Goal: Information Seeking & Learning: Understand process/instructions

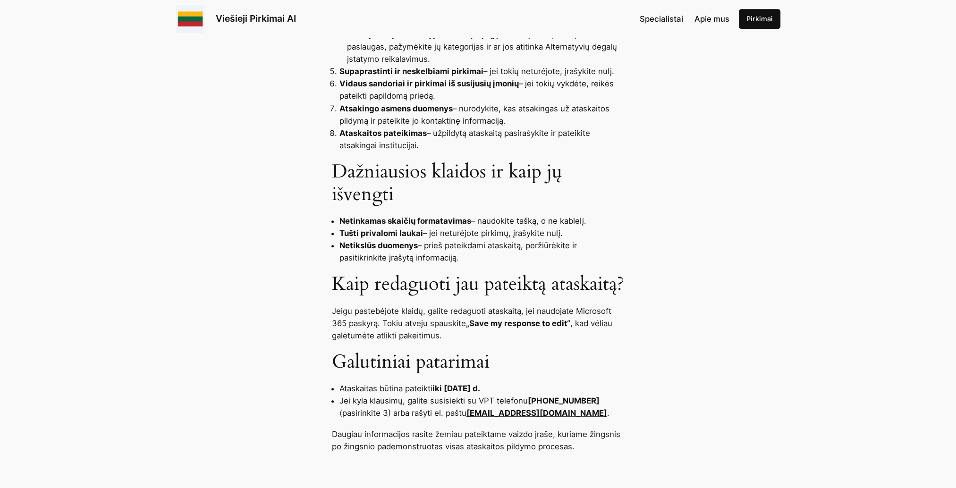
scroll to position [708, 0]
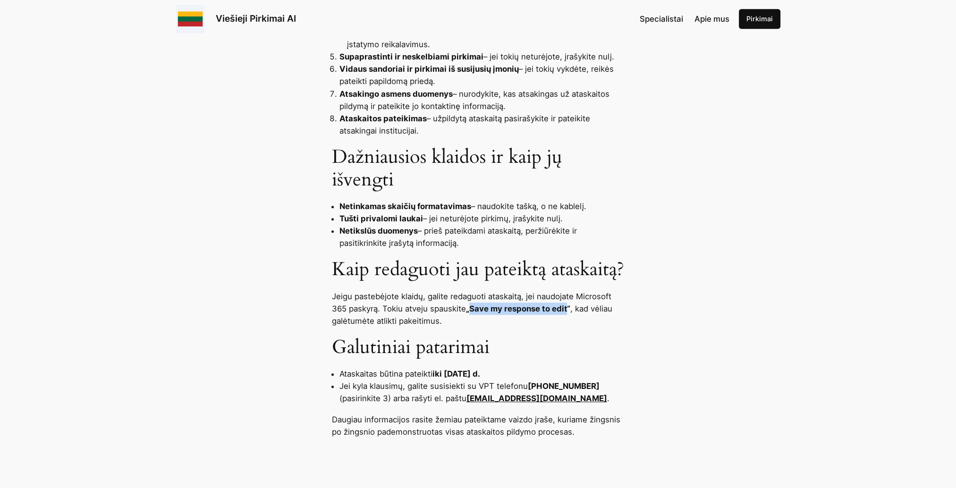
drag, startPoint x: 569, startPoint y: 345, endPoint x: 473, endPoint y: 348, distance: 95.8
click at [473, 313] on strong "„Save my response to edit“" at bounding box center [518, 308] width 104 height 9
drag, startPoint x: 473, startPoint y: 348, endPoint x: 486, endPoint y: 344, distance: 13.6
copy strong "Save my response to edit"
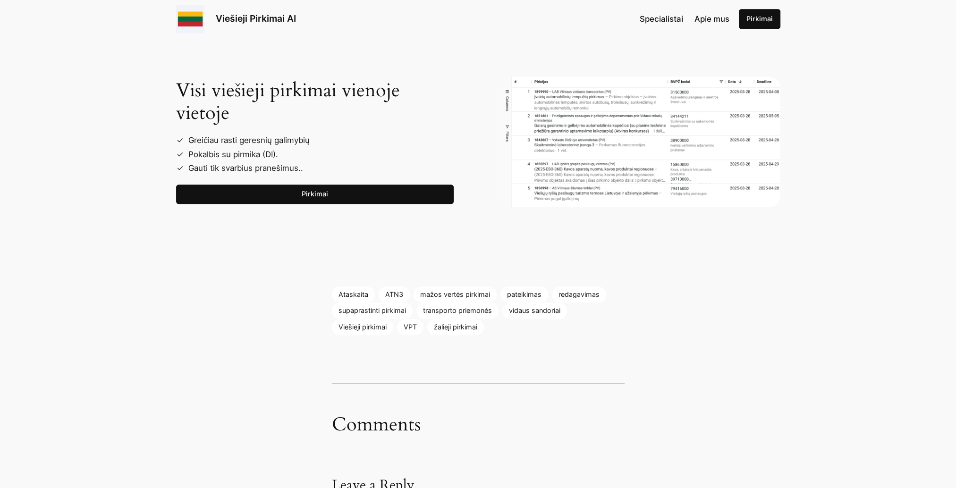
scroll to position [1416, 0]
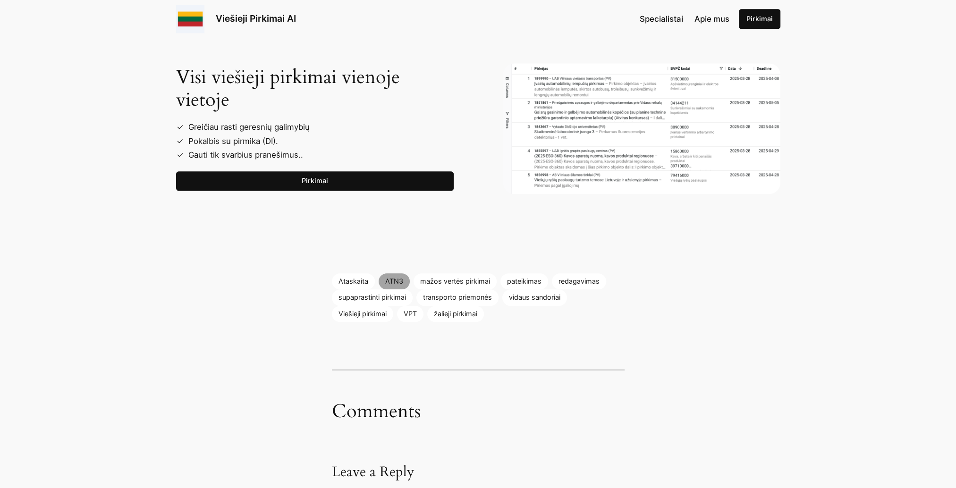
click at [397, 289] on link "ATN3" at bounding box center [393, 281] width 31 height 16
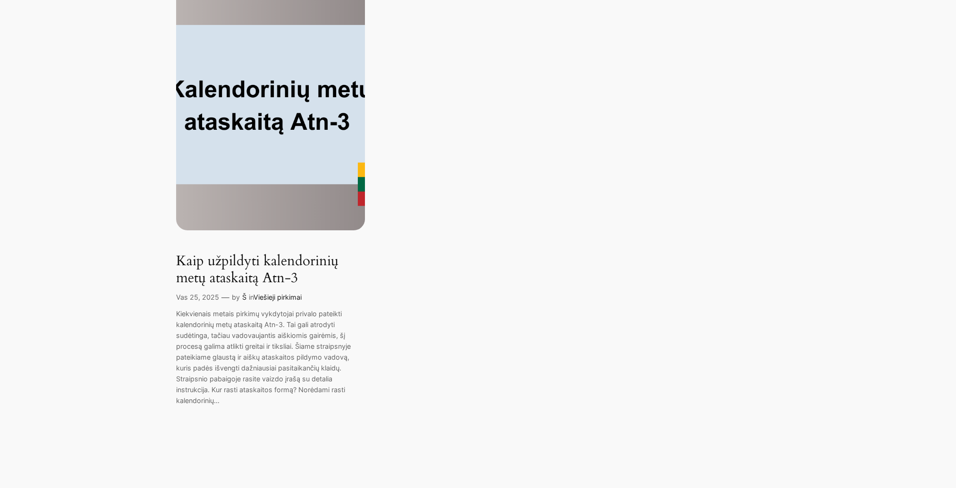
scroll to position [142, 0]
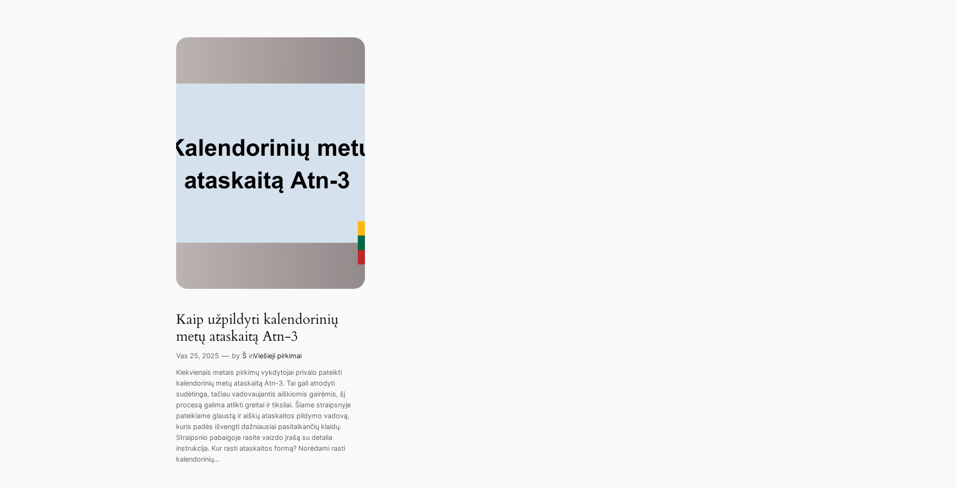
click at [319, 181] on img at bounding box center [270, 162] width 189 height 251
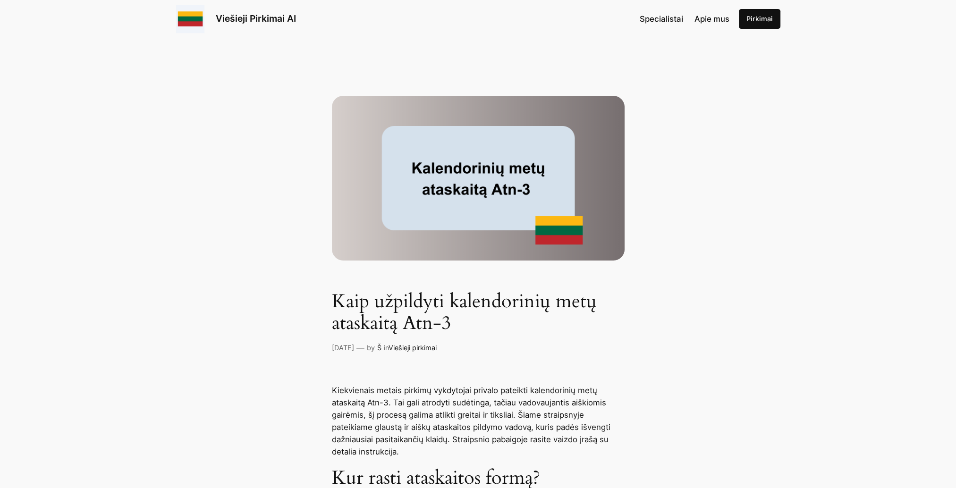
click at [470, 135] on img at bounding box center [478, 178] width 293 height 165
click at [461, 165] on img at bounding box center [478, 178] width 293 height 165
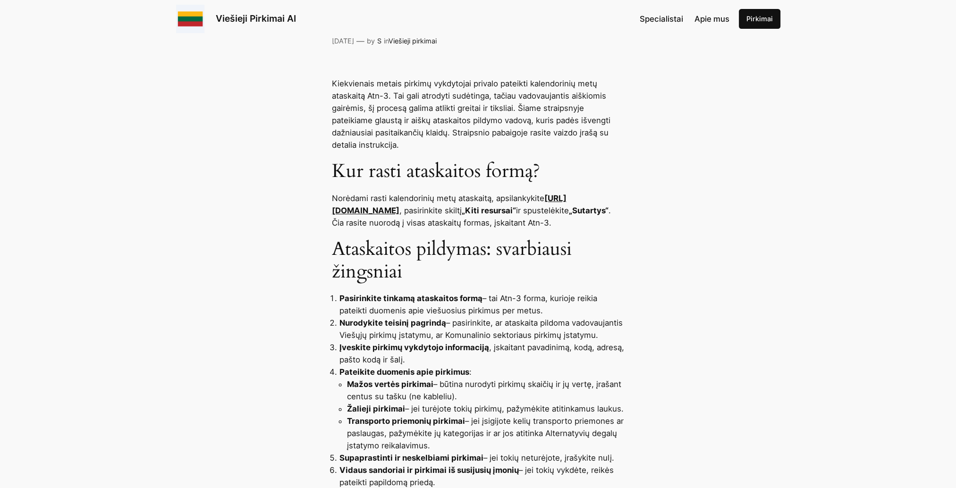
scroll to position [330, 0]
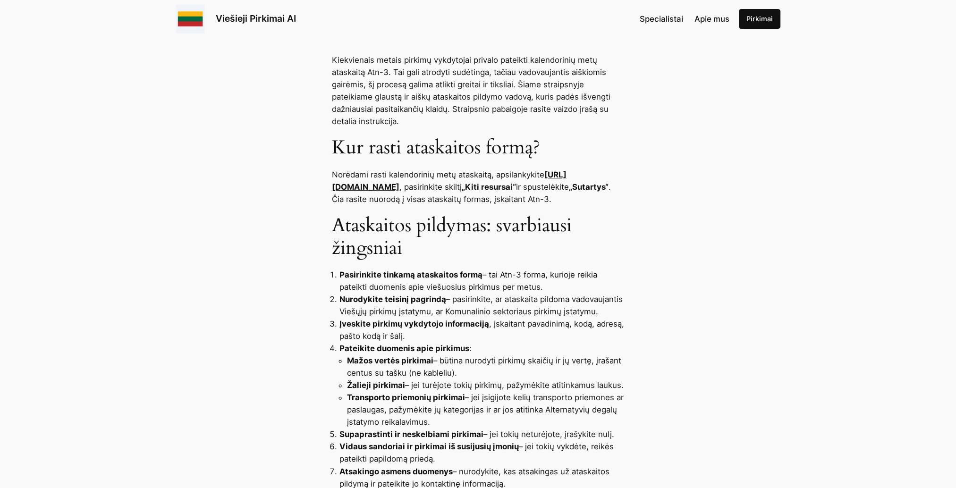
click at [407, 186] on link "[URL][DOMAIN_NAME]" at bounding box center [449, 181] width 235 height 22
